Goal: Task Accomplishment & Management: Manage account settings

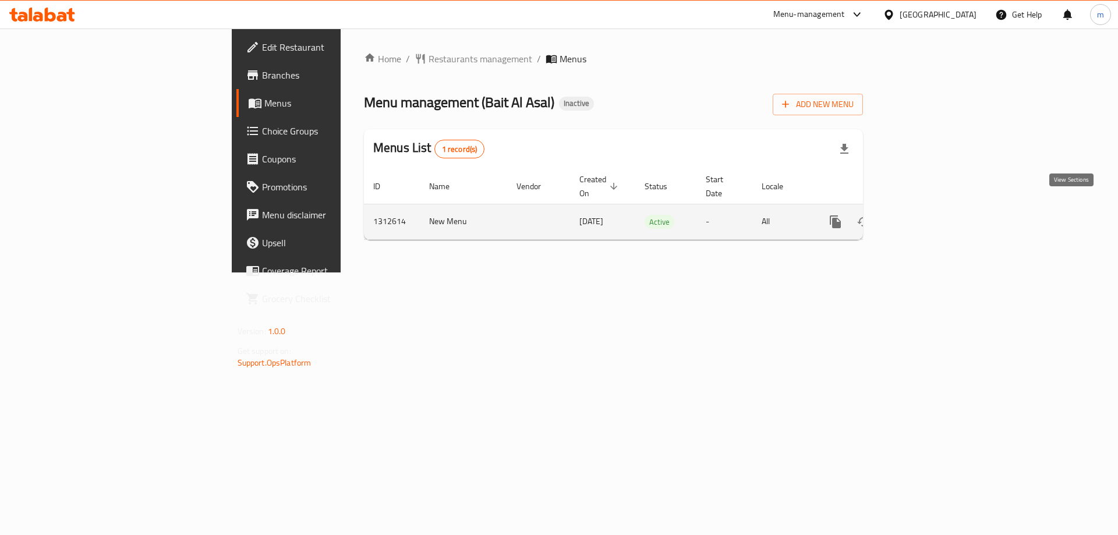
click at [933, 210] on link "enhanced table" at bounding box center [919, 222] width 28 height 28
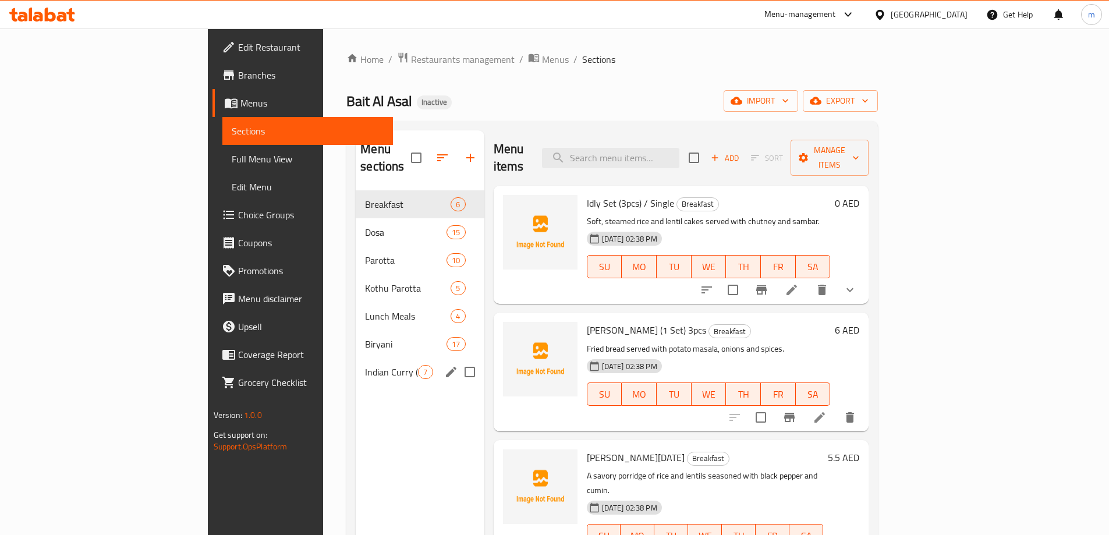
click at [356, 367] on div "Indian [PERSON_NAME] (Veg) 7" at bounding box center [420, 372] width 128 height 28
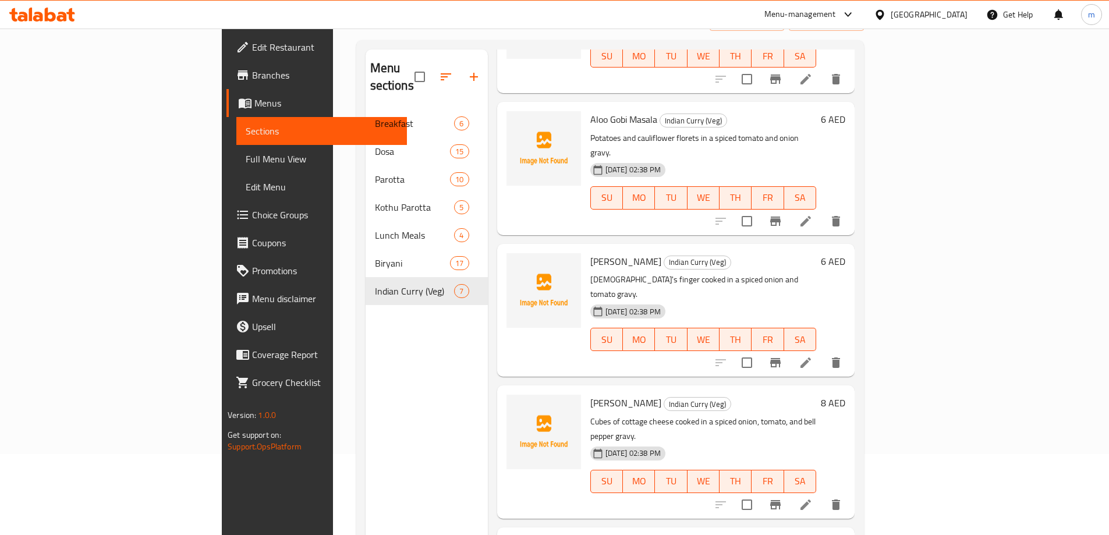
scroll to position [163, 0]
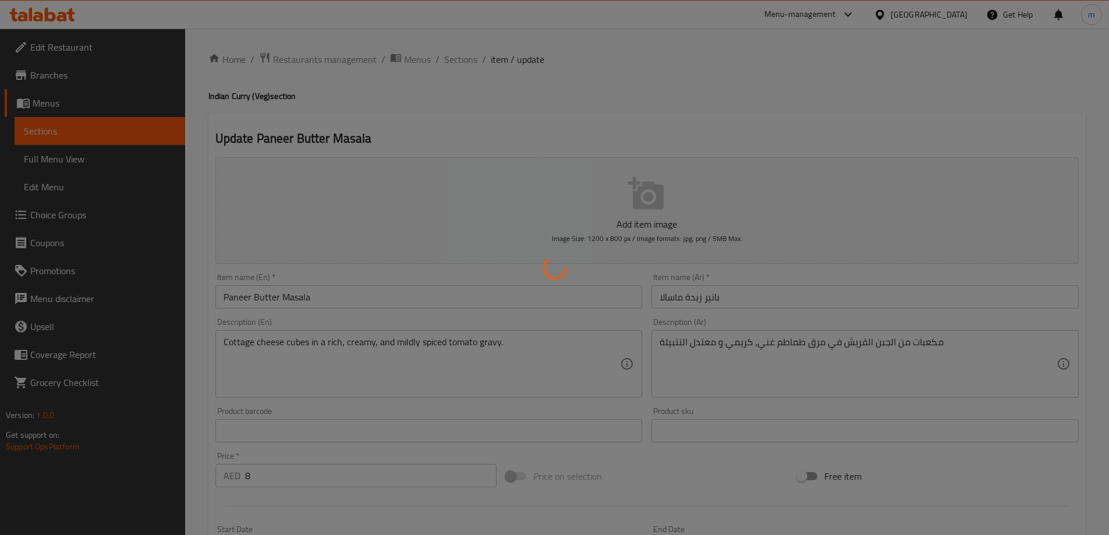
click at [327, 283] on div at bounding box center [554, 267] width 1109 height 535
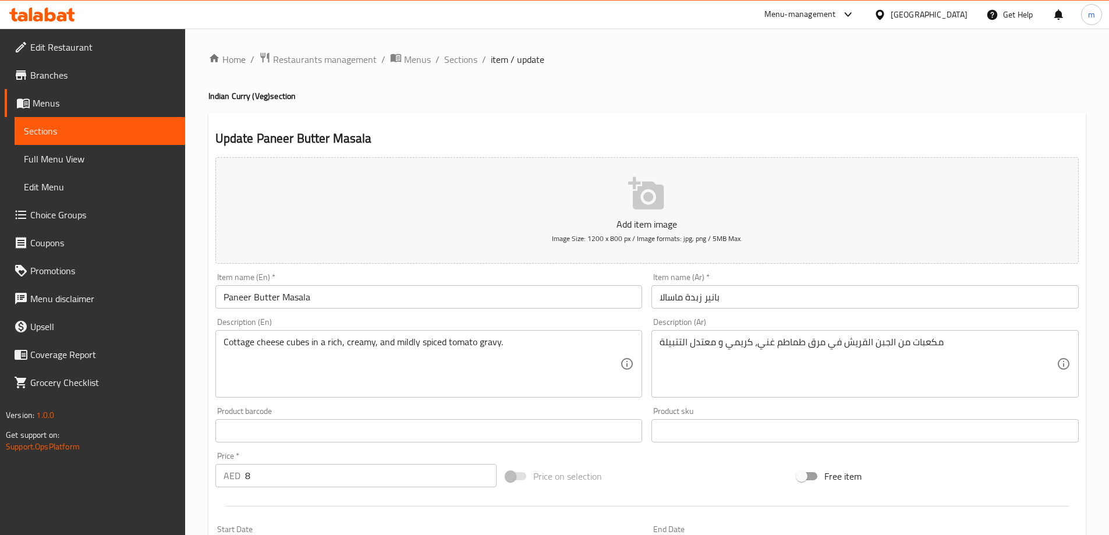
click at [330, 298] on input "Paneer Butter Masala" at bounding box center [428, 296] width 427 height 23
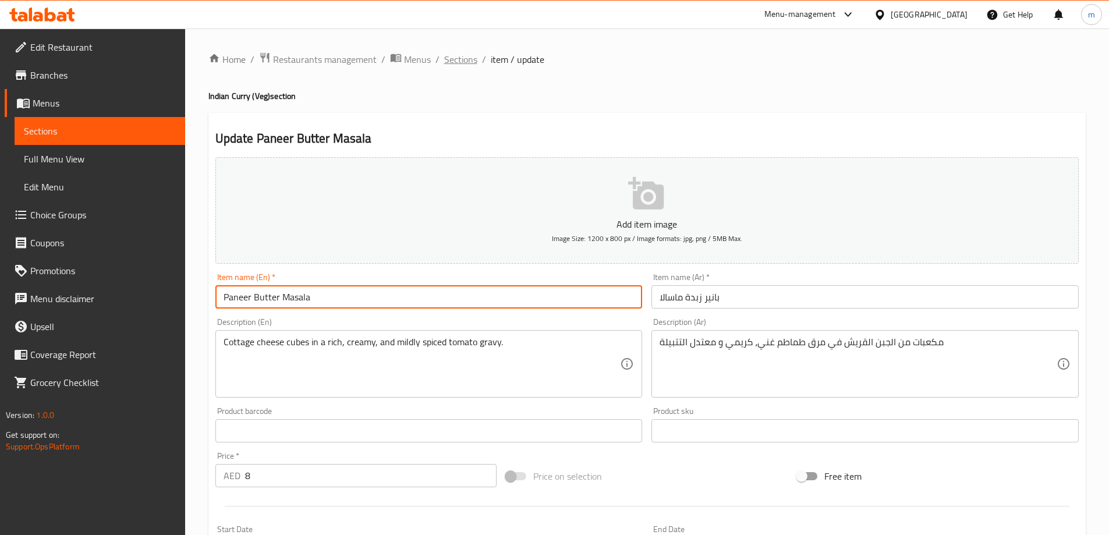
click at [459, 55] on span "Sections" at bounding box center [460, 59] width 33 height 14
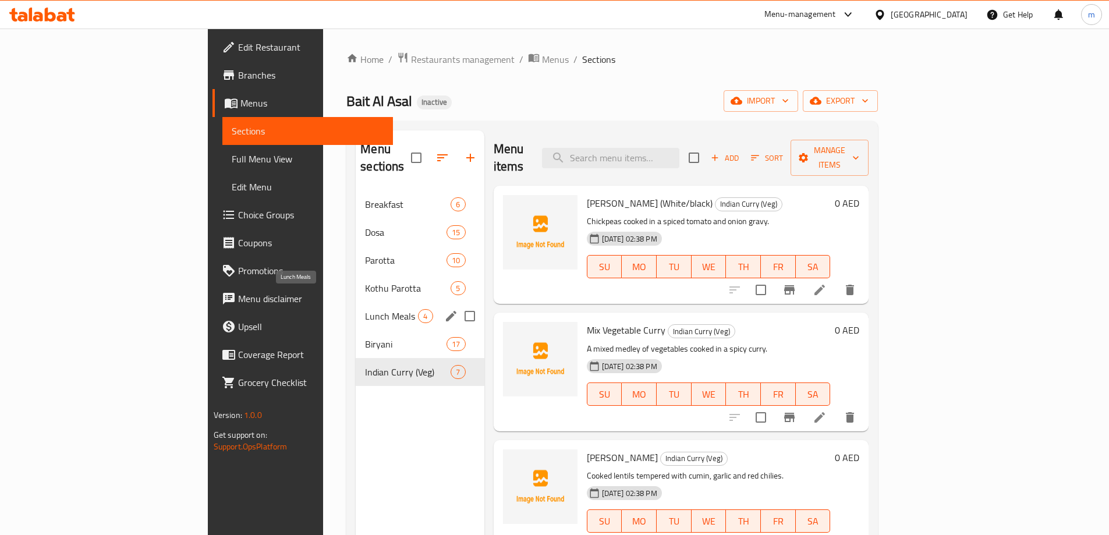
click at [365, 309] on span "Lunch Meals" at bounding box center [391, 316] width 53 height 14
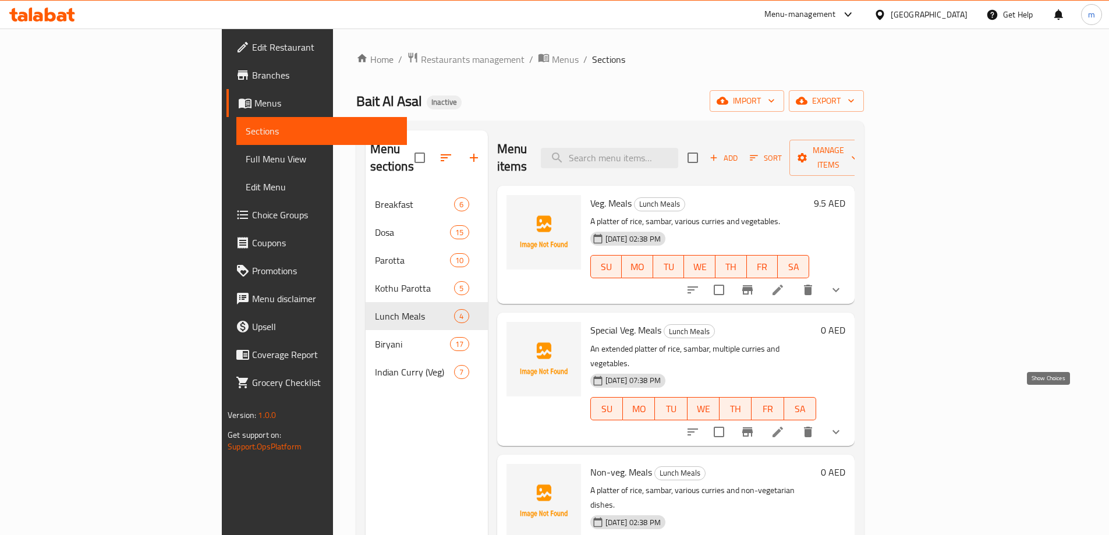
click at [843, 425] on icon "show more" at bounding box center [836, 432] width 14 height 14
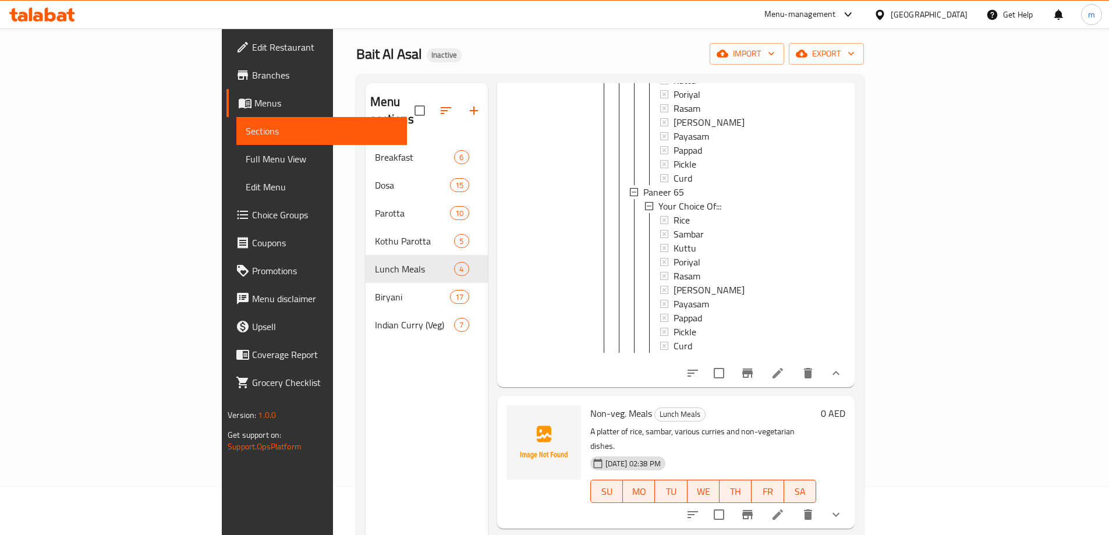
scroll to position [116, 0]
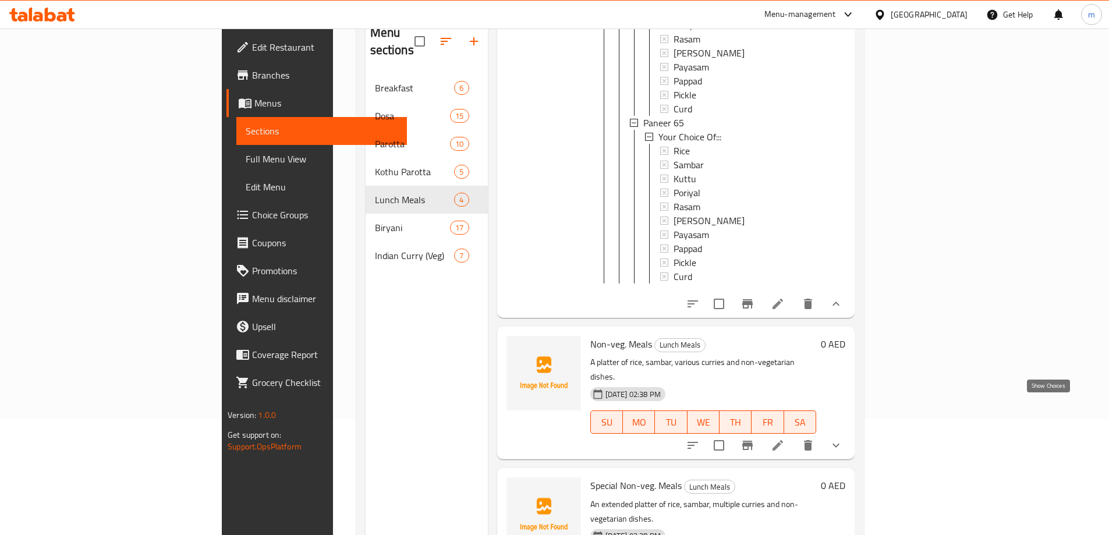
click at [843, 438] on icon "show more" at bounding box center [836, 445] width 14 height 14
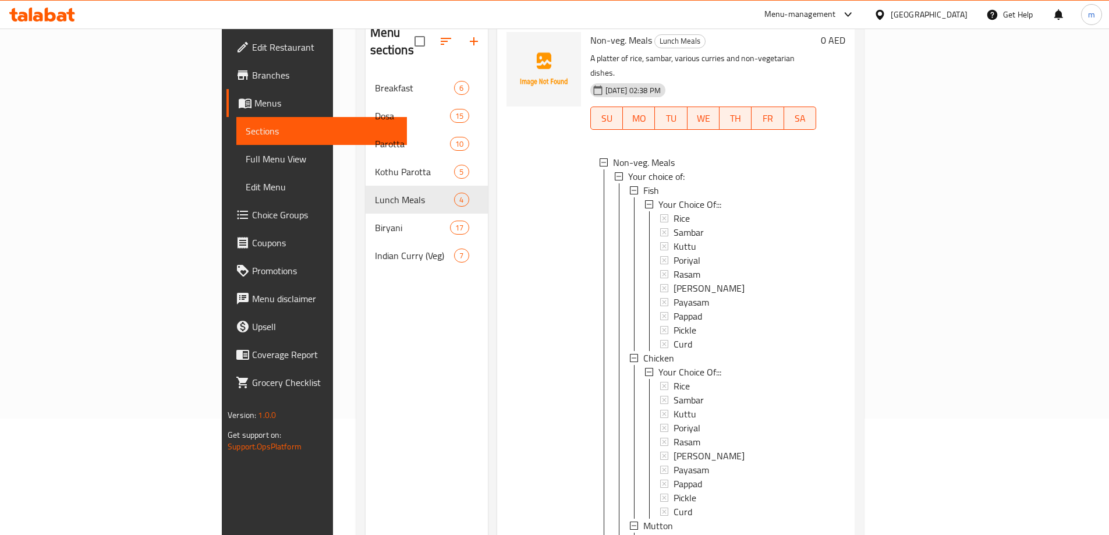
scroll to position [507, 0]
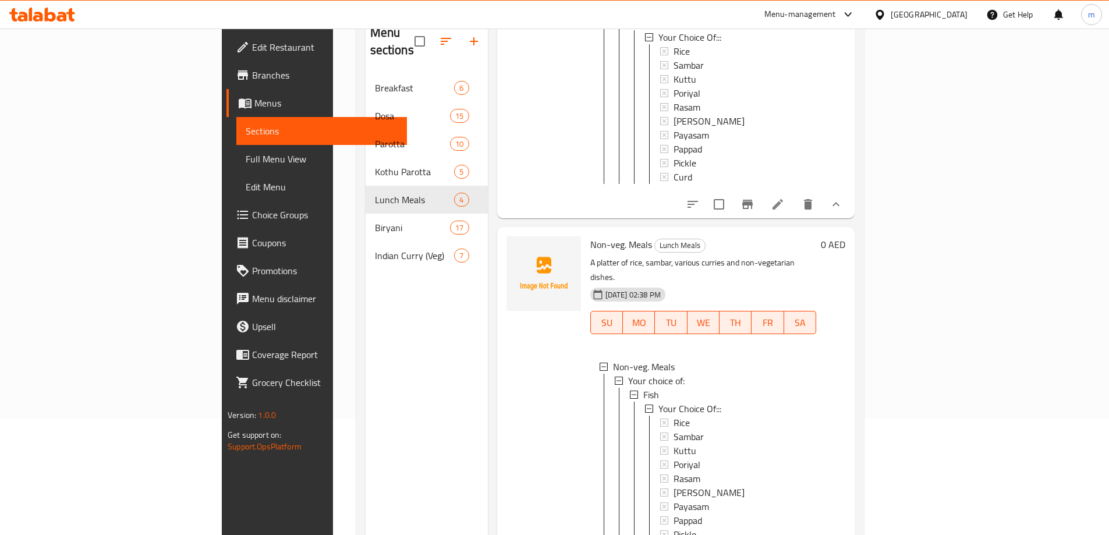
click at [788, 256] on p "A platter of rice, sambar, various curries and non-vegetarian dishes." at bounding box center [703, 270] width 226 height 29
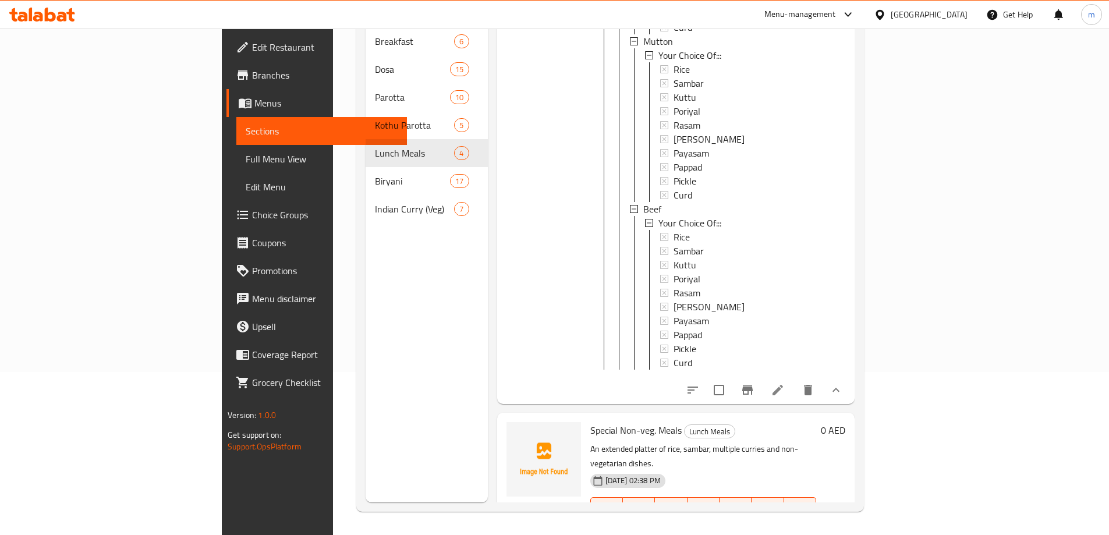
scroll to position [0, 0]
